Goal: Transaction & Acquisition: Purchase product/service

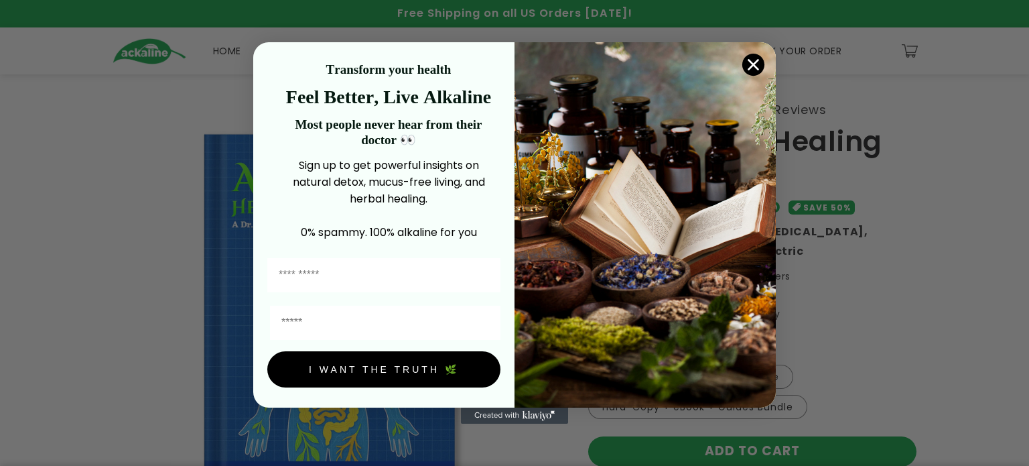
click at [750, 64] on circle "Close dialog" at bounding box center [753, 65] width 22 height 22
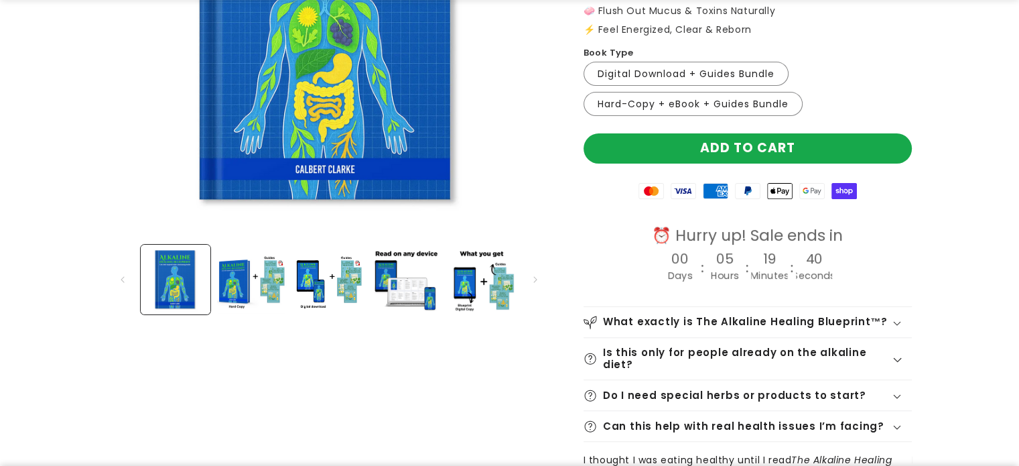
scroll to position [335, 0]
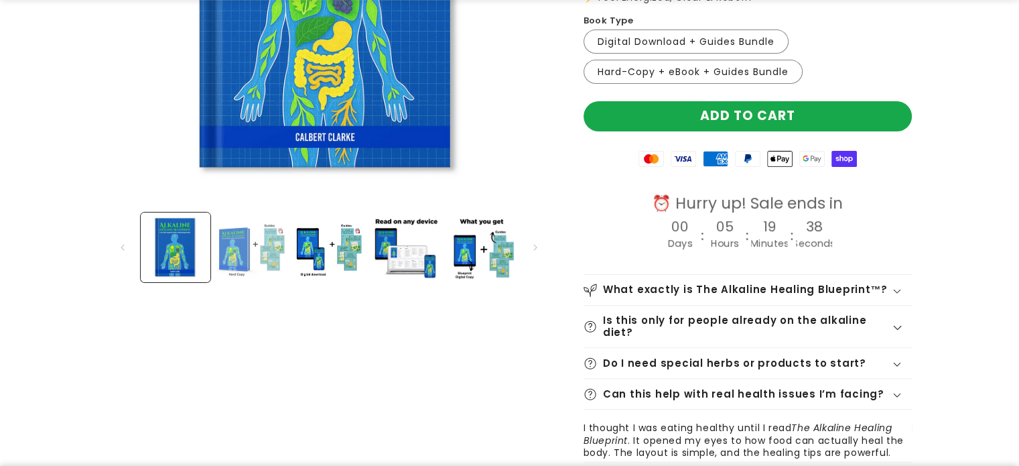
click at [234, 238] on button "Load image 2 in gallery view" at bounding box center [252, 247] width 70 height 70
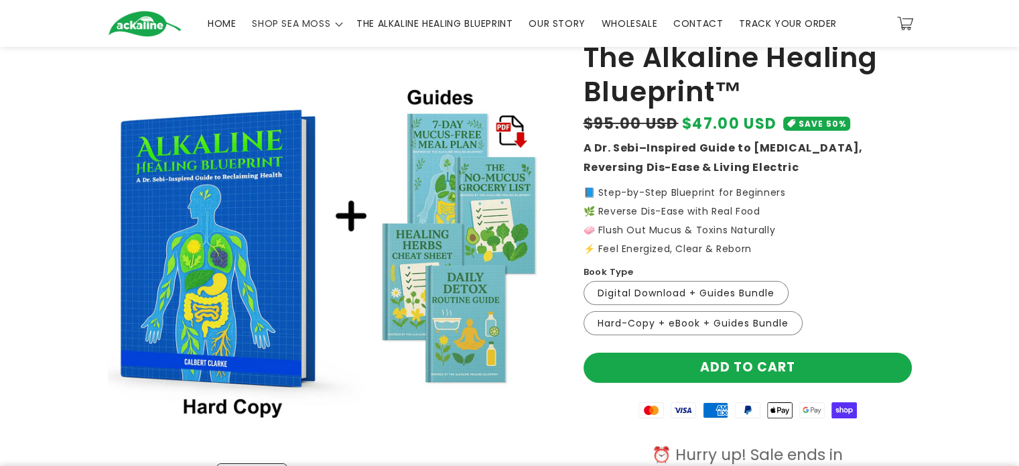
scroll to position [67, 0]
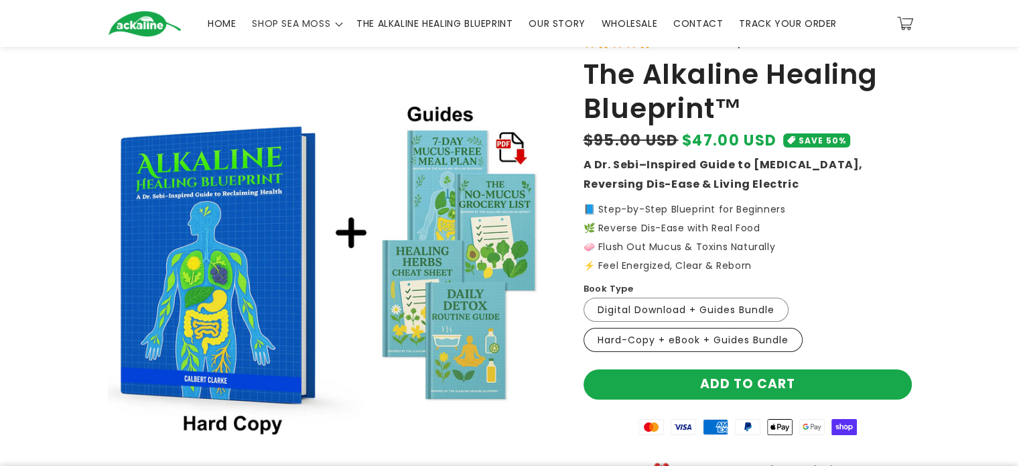
click at [684, 336] on label "Hard-Copy + eBook + Guides Bundle Variant sold out or unavailable" at bounding box center [692, 340] width 219 height 24
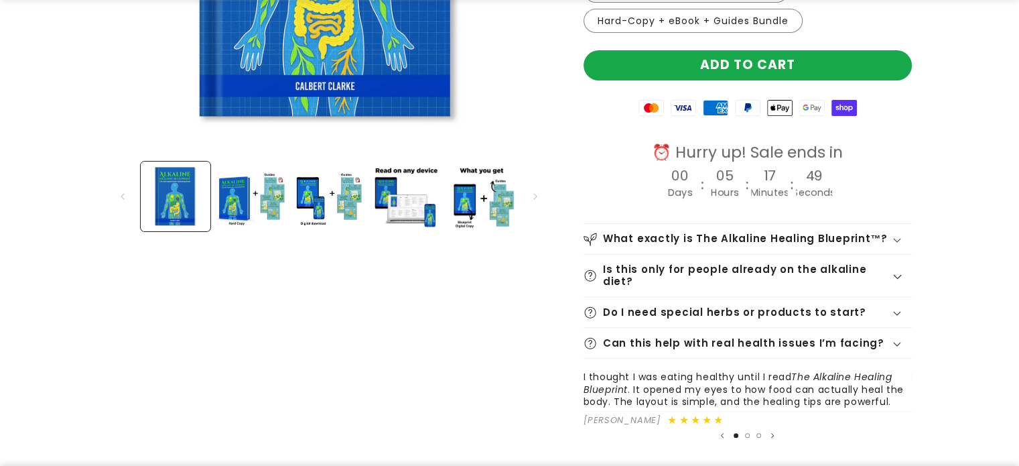
scroll to position [402, 0]
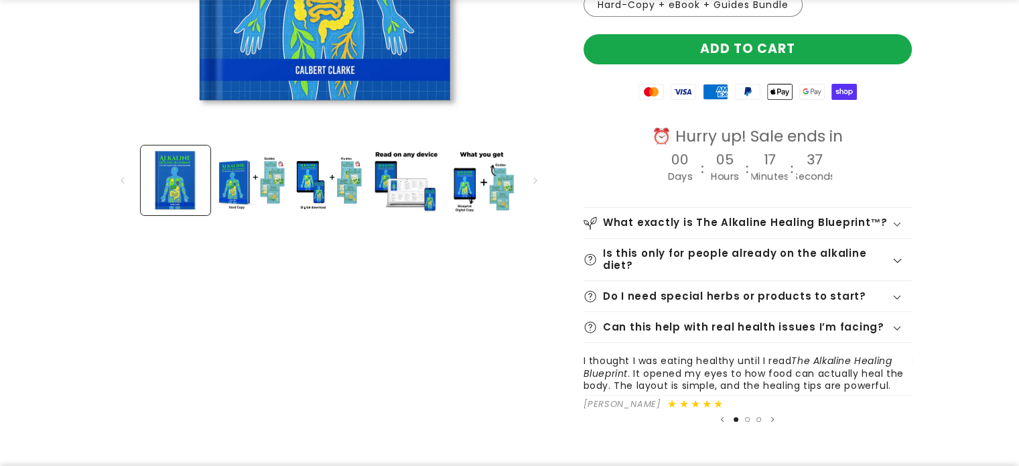
click at [898, 289] on div "Do I need special herbs or products to start?" at bounding box center [747, 295] width 328 height 13
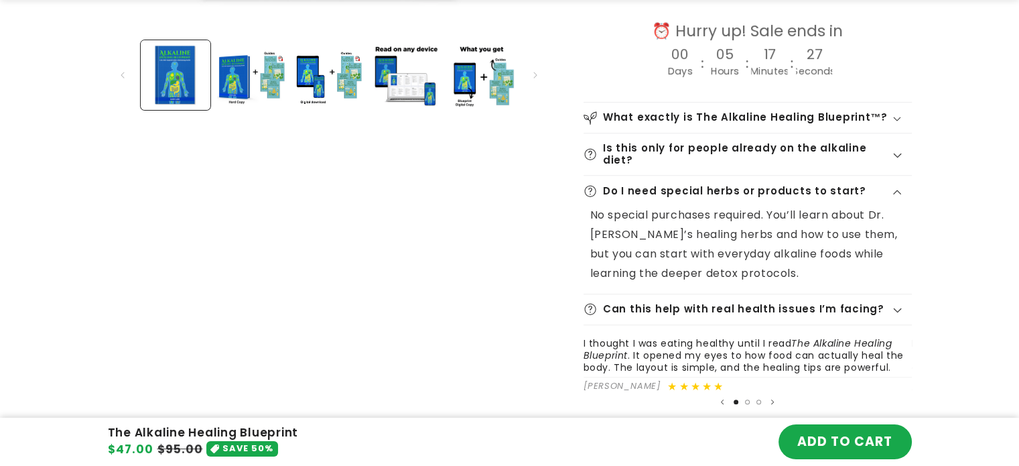
scroll to position [536, 0]
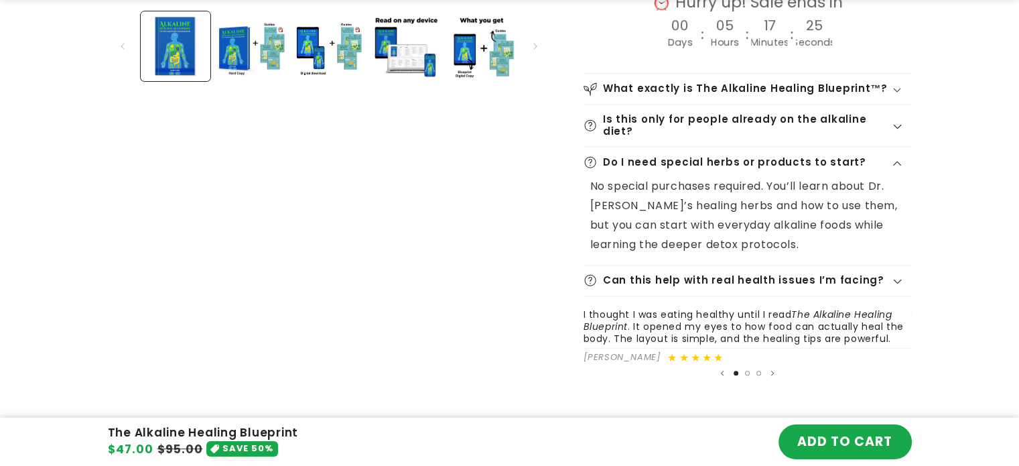
click at [896, 279] on icon at bounding box center [897, 281] width 9 height 5
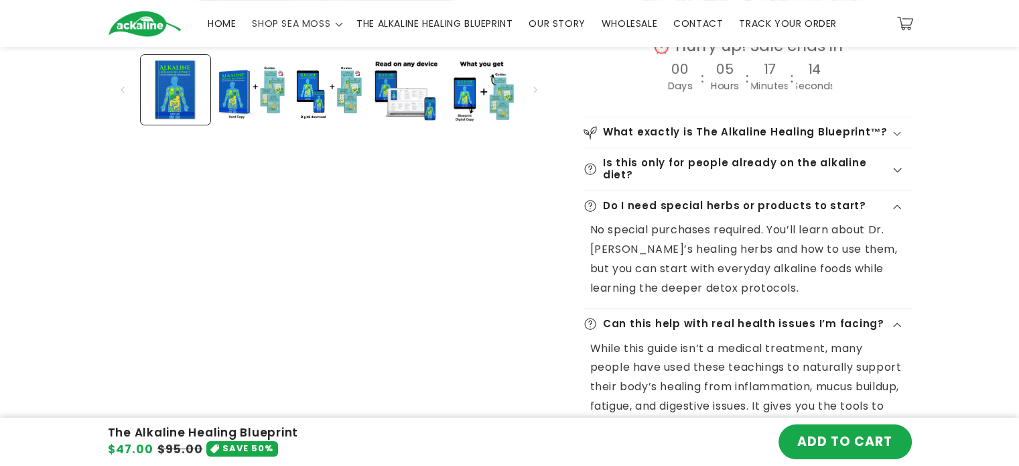
scroll to position [469, 0]
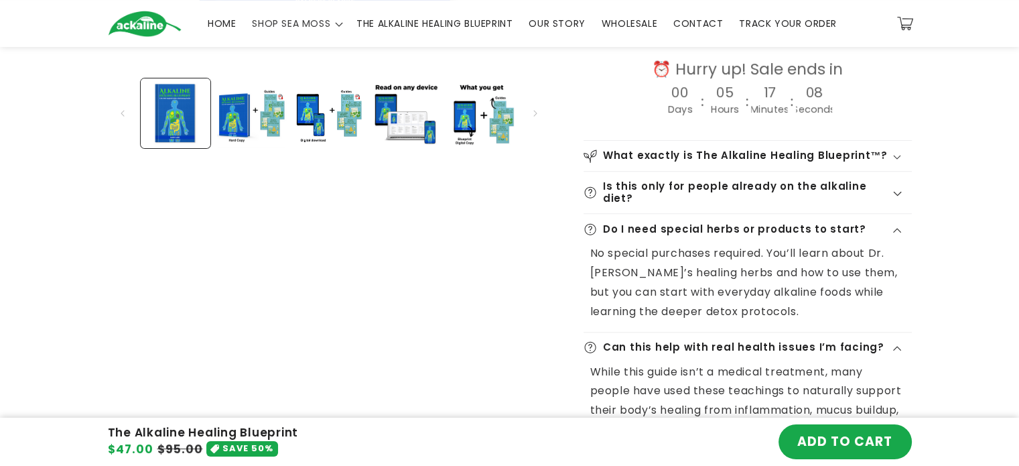
click at [900, 152] on div "What exactly is The Alkaline Healing Blueprint™?" at bounding box center [747, 155] width 328 height 13
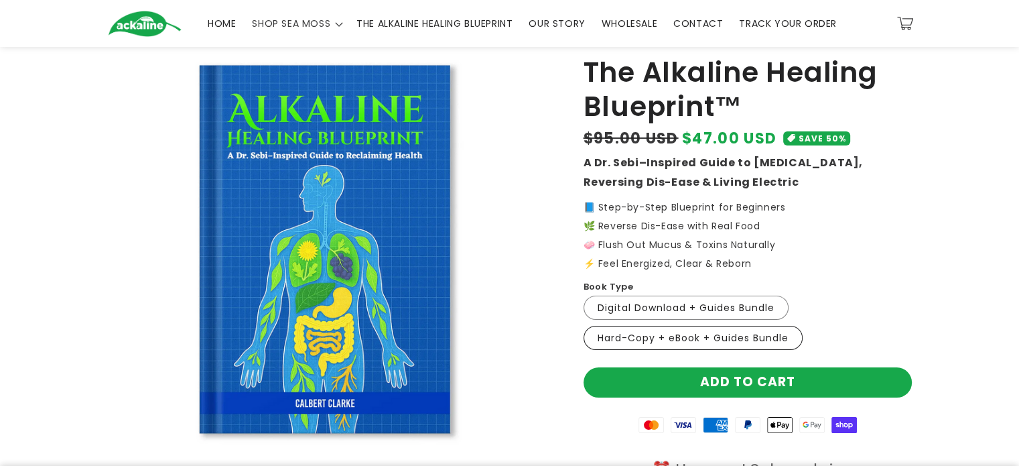
scroll to position [67, 0]
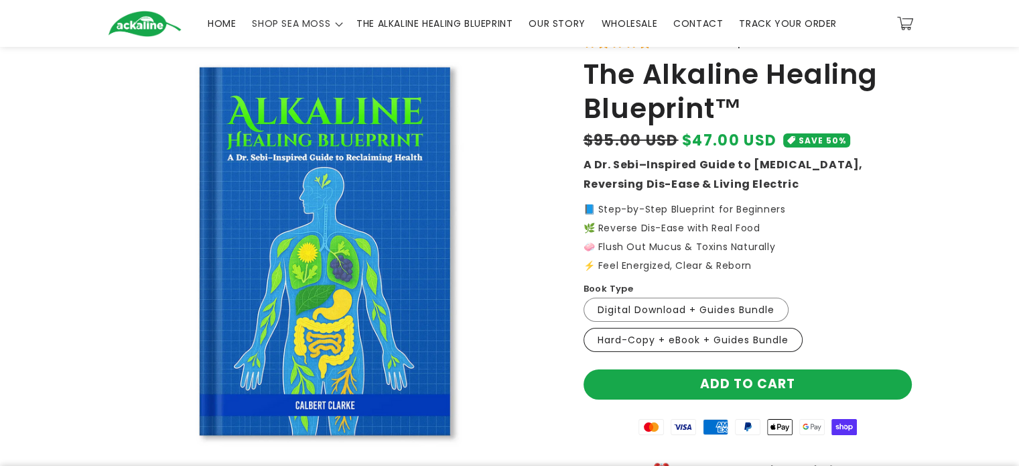
click at [686, 339] on label "Hard-Copy + eBook + Guides Bundle Variant sold out or unavailable" at bounding box center [692, 340] width 219 height 24
